Goal: Information Seeking & Learning: Learn about a topic

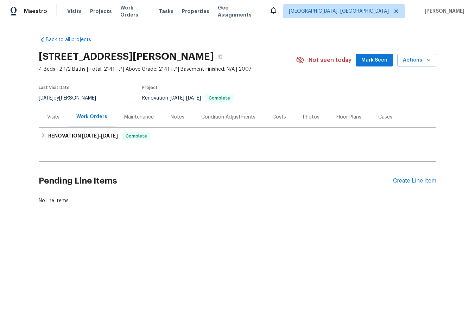
click at [307, 116] on div "Photos" at bounding box center [311, 117] width 17 height 7
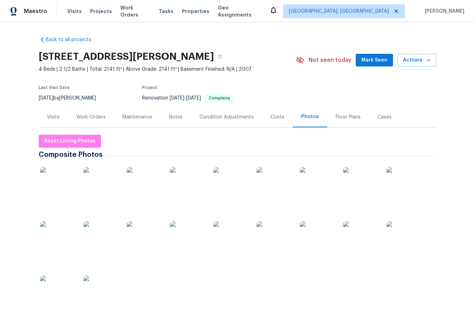
click at [101, 111] on div "Work Orders" at bounding box center [91, 117] width 46 height 21
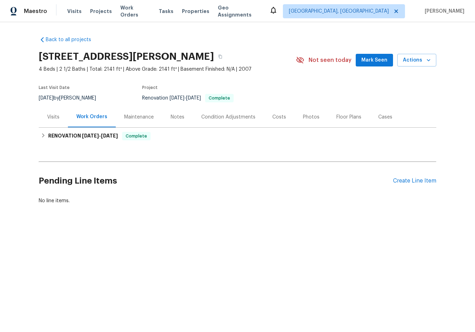
click at [384, 117] on div "Cases" at bounding box center [385, 117] width 14 height 7
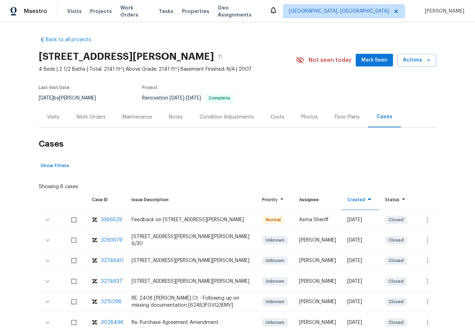
click at [307, 118] on div "Photos" at bounding box center [309, 117] width 17 height 7
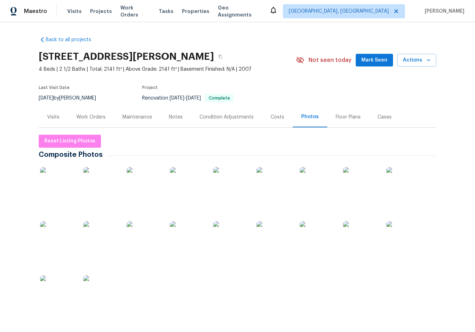
click at [171, 120] on div "Notes" at bounding box center [176, 117] width 14 height 7
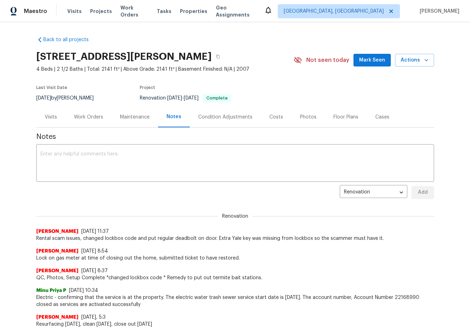
click at [135, 122] on div "Maintenance" at bounding box center [135, 117] width 46 height 21
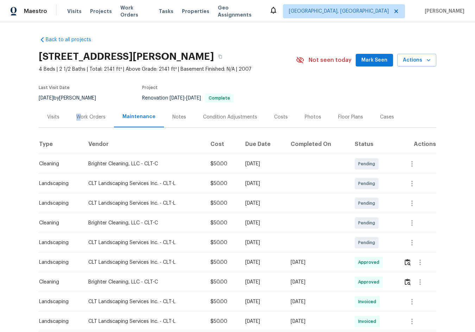
click at [76, 115] on div "Work Orders" at bounding box center [90, 117] width 29 height 7
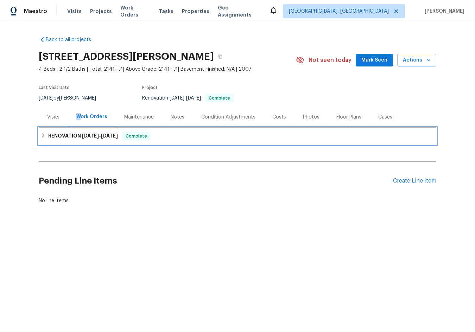
click at [58, 132] on div "RENOVATION [DATE] - [DATE] Complete" at bounding box center [238, 136] width 398 height 17
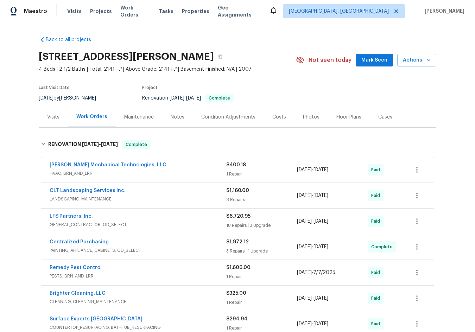
click at [50, 119] on div "Visits" at bounding box center [53, 117] width 12 height 7
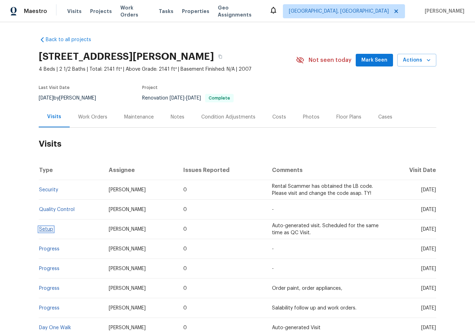
click at [40, 230] on link "Setup" at bounding box center [46, 229] width 14 height 5
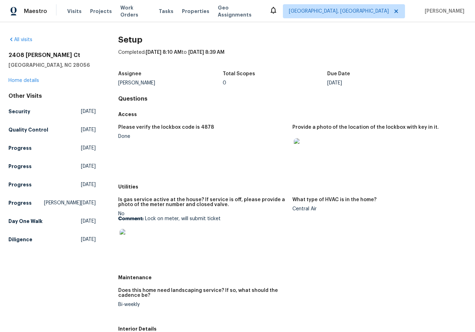
click at [300, 154] on img at bounding box center [305, 149] width 23 height 23
